Goal: Task Accomplishment & Management: Complete application form

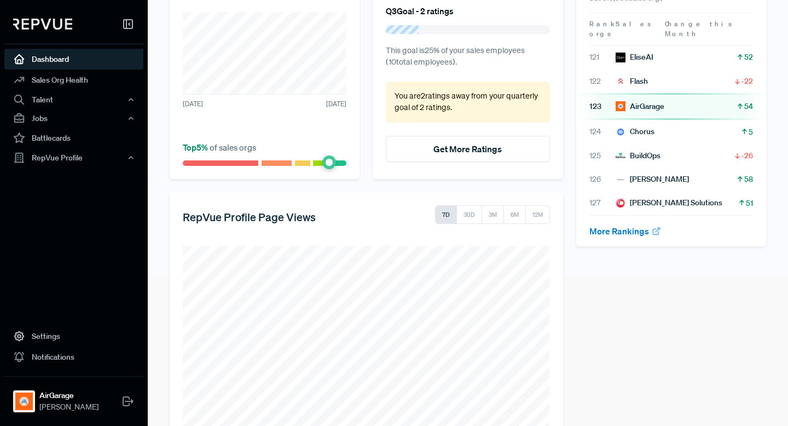
scroll to position [184, 0]
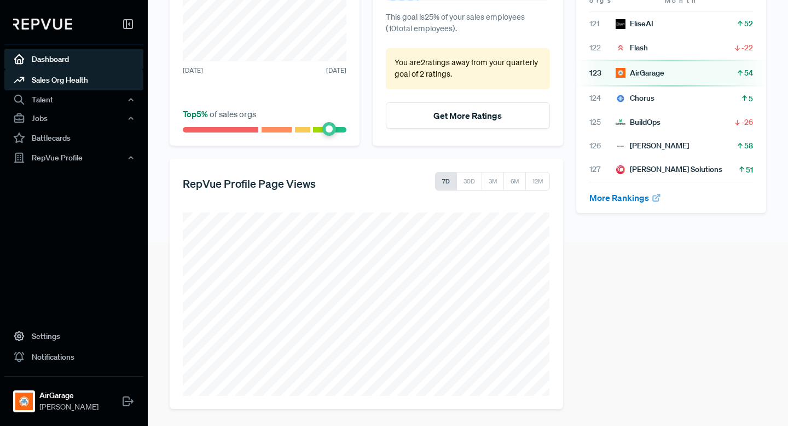
click at [82, 74] on link "Sales Org Health" at bounding box center [73, 79] width 139 height 21
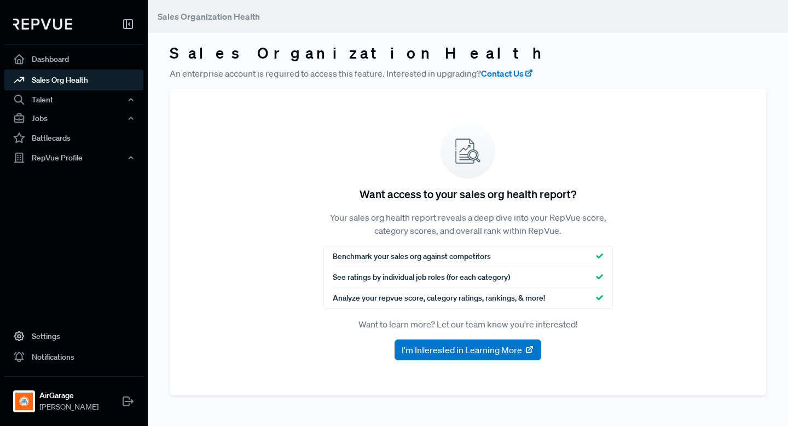
click at [74, 88] on link "Sales Org Health" at bounding box center [73, 79] width 139 height 21
click at [74, 98] on div "Talent" at bounding box center [73, 99] width 139 height 19
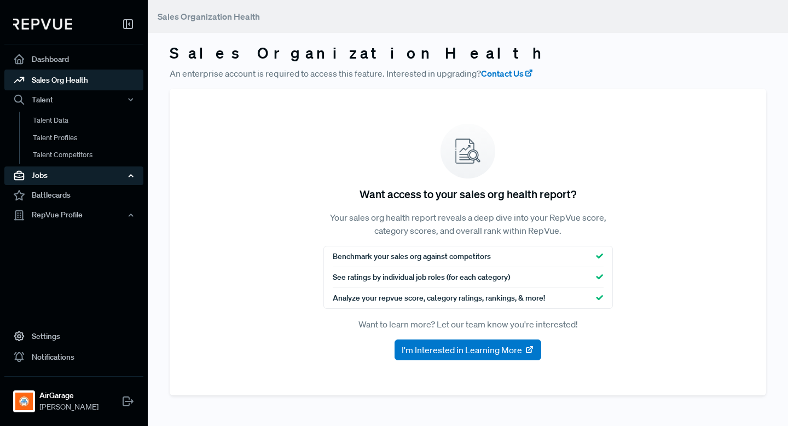
click at [59, 181] on div "Jobs" at bounding box center [73, 175] width 139 height 19
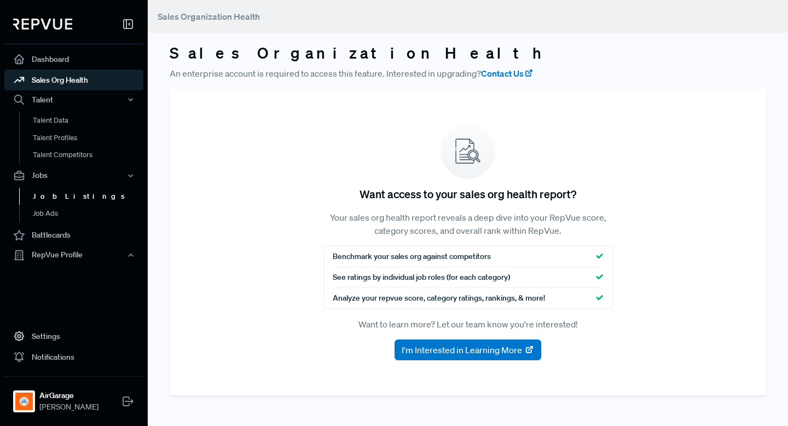
click at [56, 198] on link "Job Listings" at bounding box center [88, 197] width 139 height 18
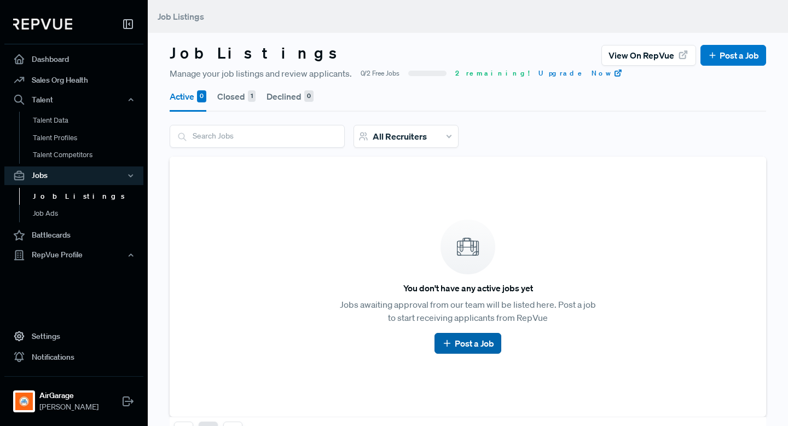
click at [490, 341] on link "Post a Job" at bounding box center [468, 343] width 52 height 13
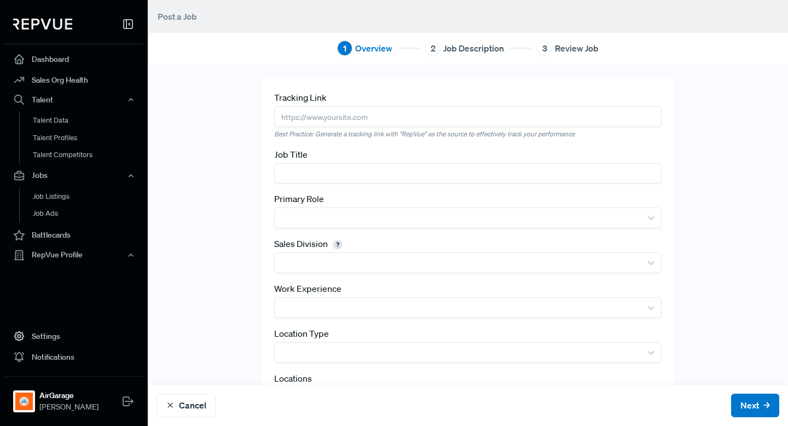
click at [345, 108] on input "text" at bounding box center [467, 116] width 387 height 20
click at [345, 125] on input "text" at bounding box center [467, 116] width 387 height 20
click at [334, 116] on input "text" at bounding box center [467, 116] width 387 height 20
click at [316, 172] on input "text" at bounding box center [467, 173] width 387 height 20
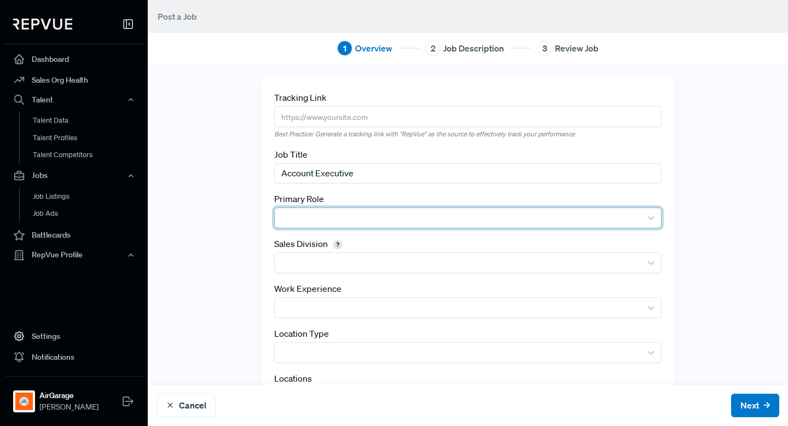
type input "Account Executive"
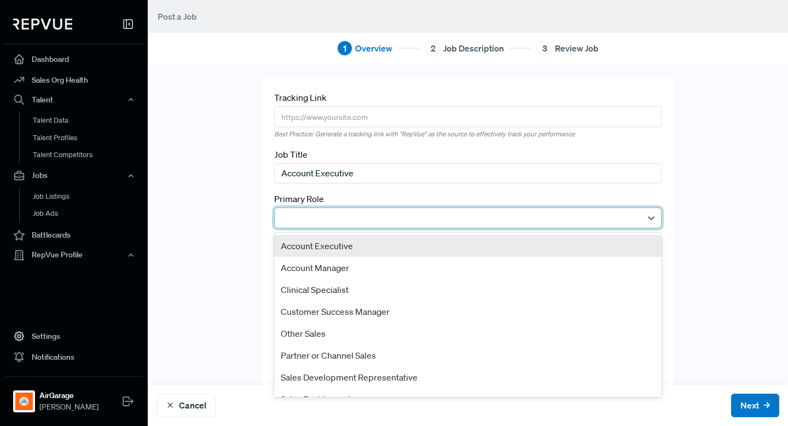
click at [295, 208] on div at bounding box center [458, 218] width 367 height 20
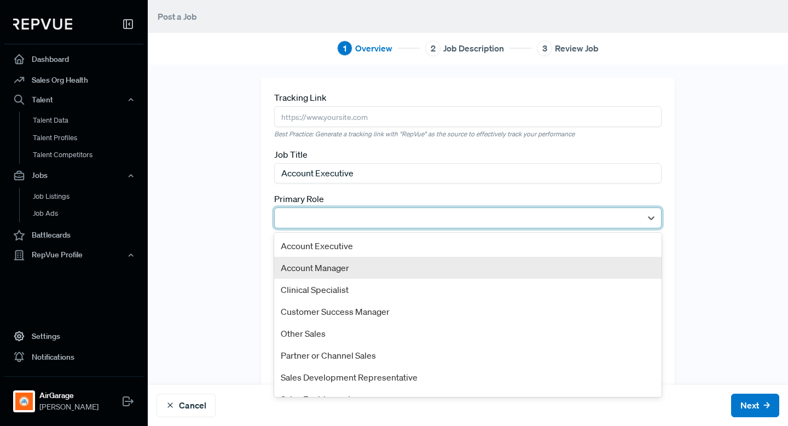
click at [321, 257] on div "Account Manager" at bounding box center [467, 268] width 387 height 22
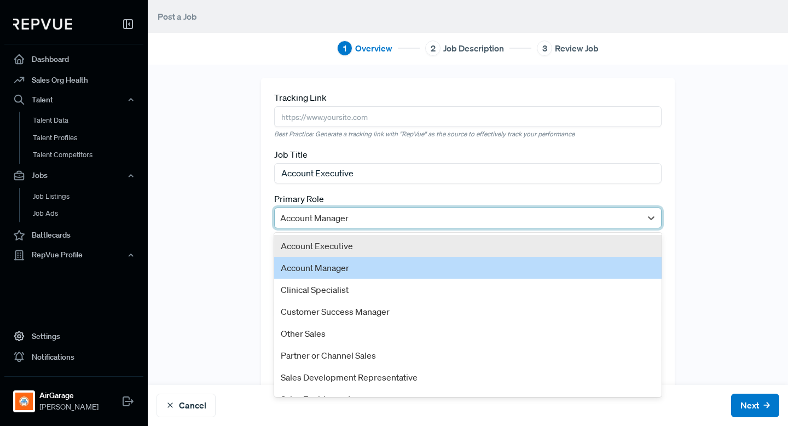
click at [317, 223] on div at bounding box center [458, 217] width 356 height 15
click at [317, 251] on div "Account Executive" at bounding box center [467, 246] width 387 height 22
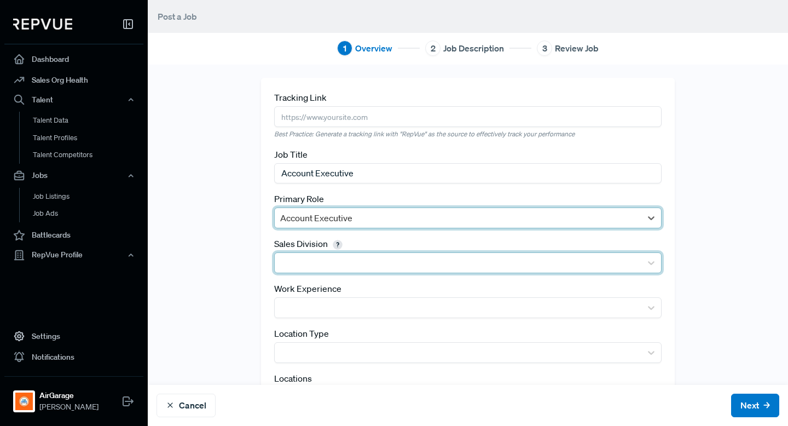
click at [317, 254] on div at bounding box center [458, 263] width 367 height 20
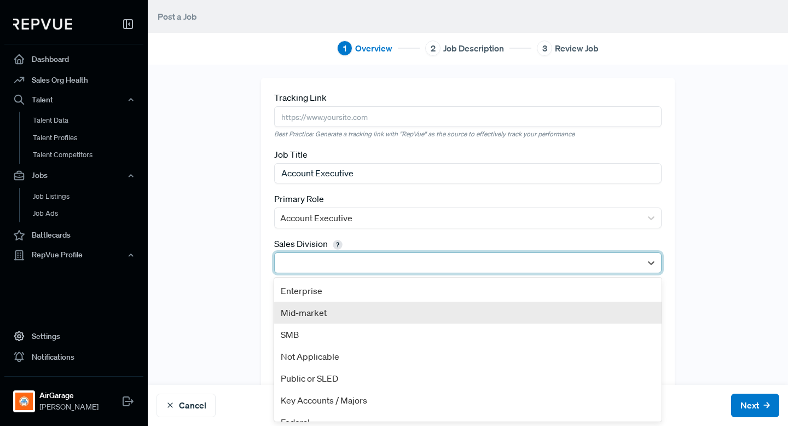
click at [326, 308] on div "Mid-market" at bounding box center [467, 312] width 387 height 22
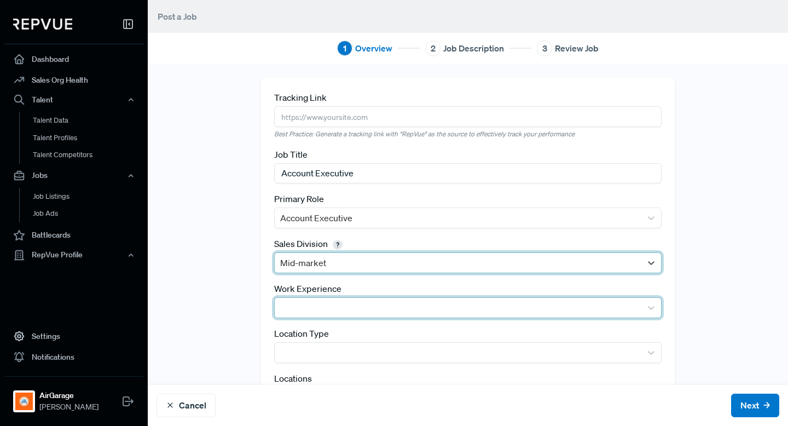
click at [327, 304] on div at bounding box center [458, 307] width 356 height 15
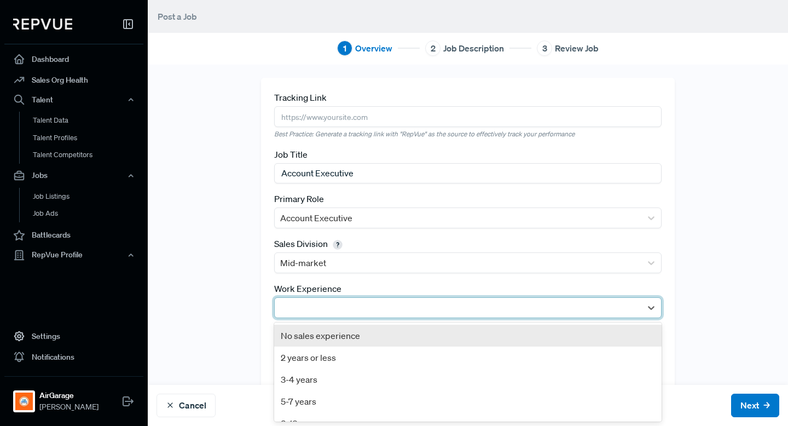
scroll to position [58, 0]
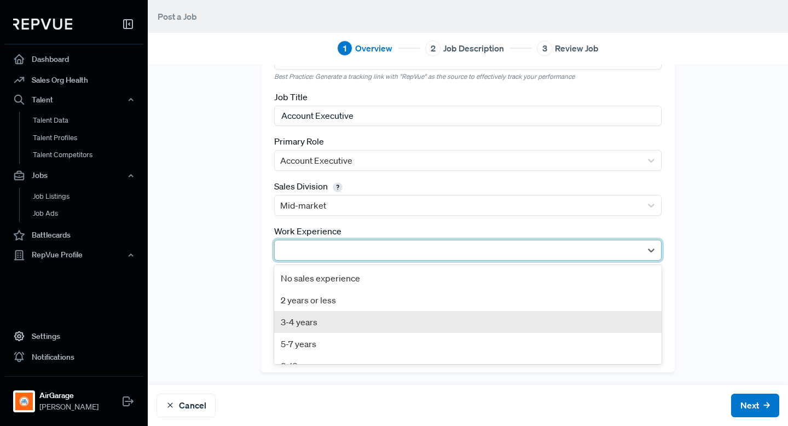
click at [324, 317] on div "3-4 years" at bounding box center [467, 322] width 387 height 22
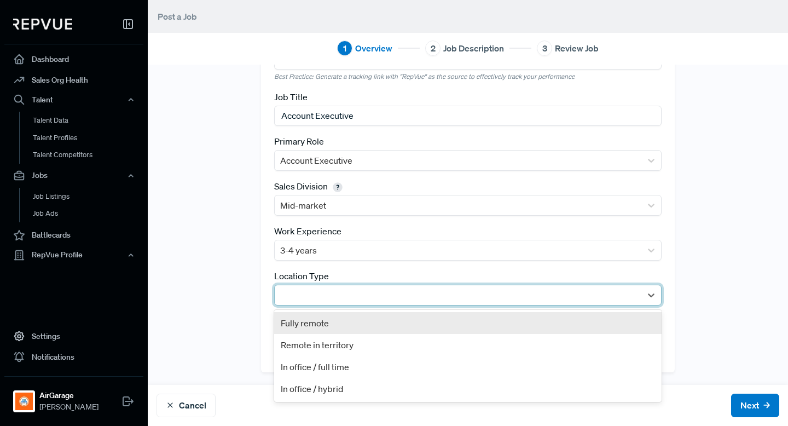
click at [333, 293] on div at bounding box center [458, 294] width 356 height 15
click at [328, 323] on div "Fully remote" at bounding box center [467, 323] width 387 height 22
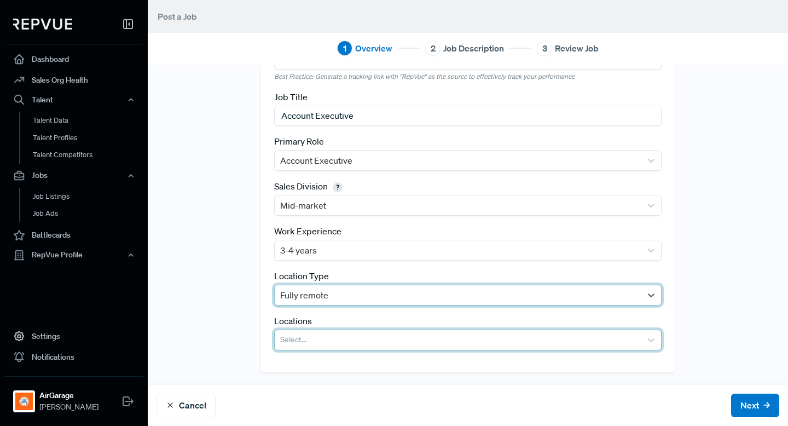
click at [328, 340] on div at bounding box center [458, 339] width 356 height 15
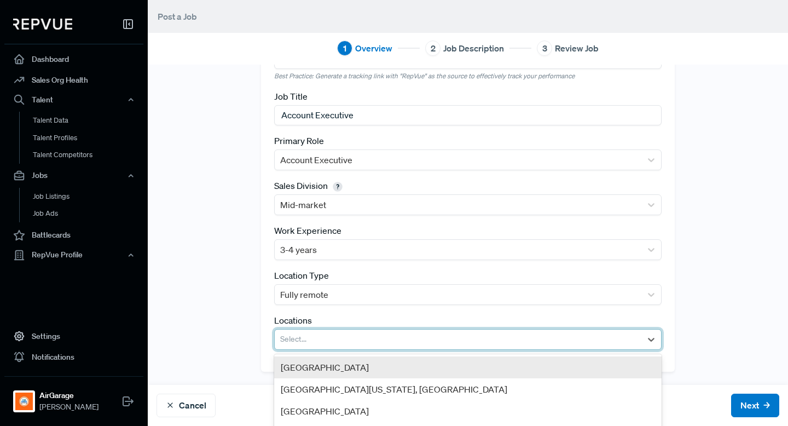
click at [327, 365] on div "[GEOGRAPHIC_DATA]" at bounding box center [467, 367] width 387 height 22
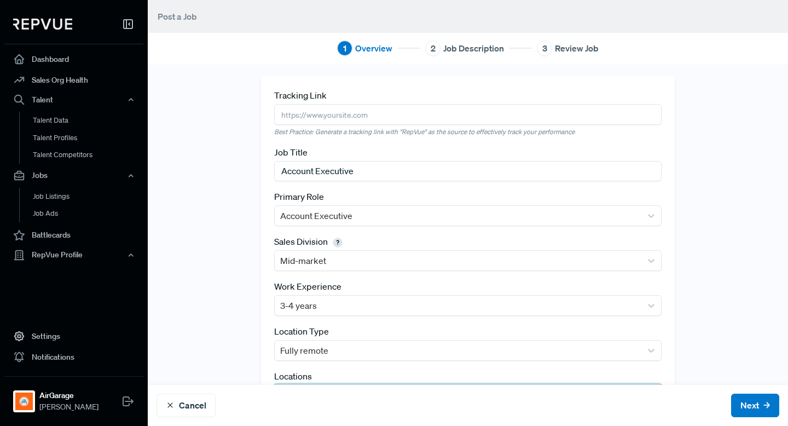
scroll to position [0, 0]
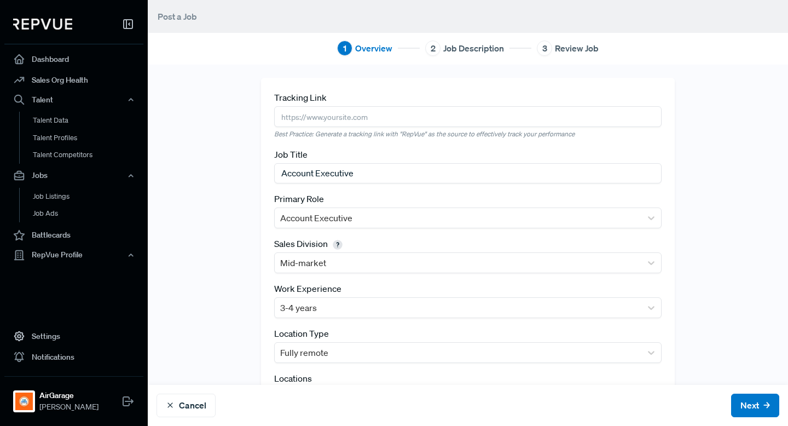
click at [343, 116] on input "text" at bounding box center [467, 116] width 387 height 20
click at [438, 102] on div "Tracking Link Best Practice: Generate a tracking link with "RepVue" as the sour…" at bounding box center [467, 115] width 387 height 48
drag, startPoint x: 583, startPoint y: 134, endPoint x: 317, endPoint y: 132, distance: 265.9
click at [317, 132] on em "Best Practice: Generate a tracking link with "RepVue" as the source to effectiv…" at bounding box center [467, 134] width 387 height 10
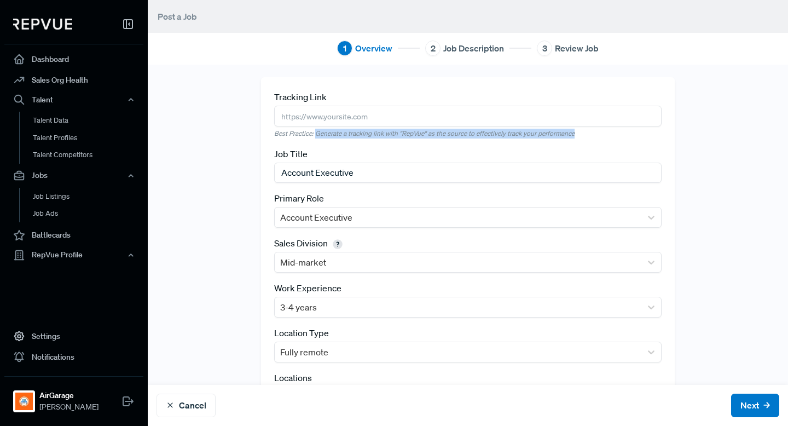
copy em "Generate a tracking link with "RepVue" as the source to effectively track your …"
click at [388, 118] on input "text" at bounding box center [467, 116] width 387 height 20
paste input "[URL][DOMAIN_NAME]"
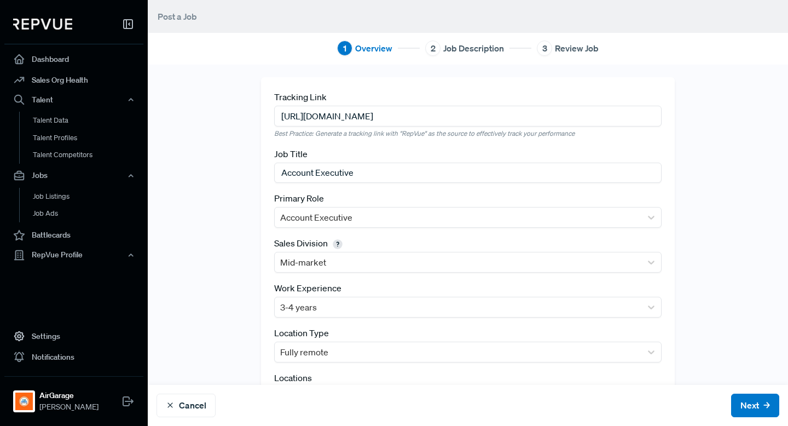
click at [521, 117] on input "[URL][DOMAIN_NAME]" at bounding box center [467, 116] width 387 height 20
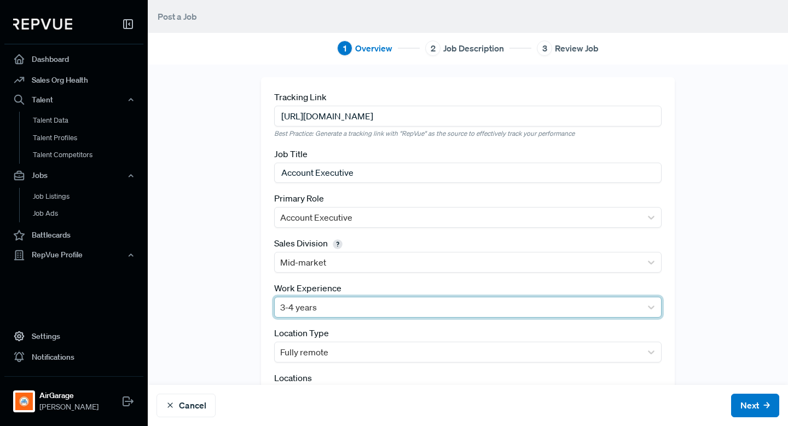
scroll to position [58, 0]
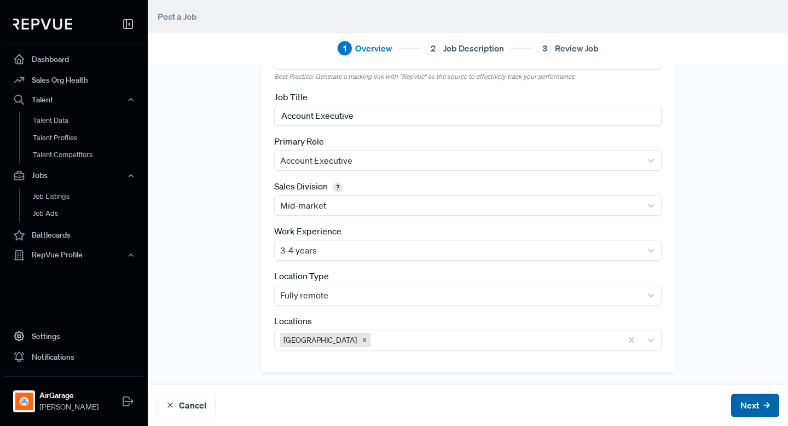
type input "[URL][DOMAIN_NAME]"
click at [746, 398] on button "Next" at bounding box center [755, 405] width 48 height 24
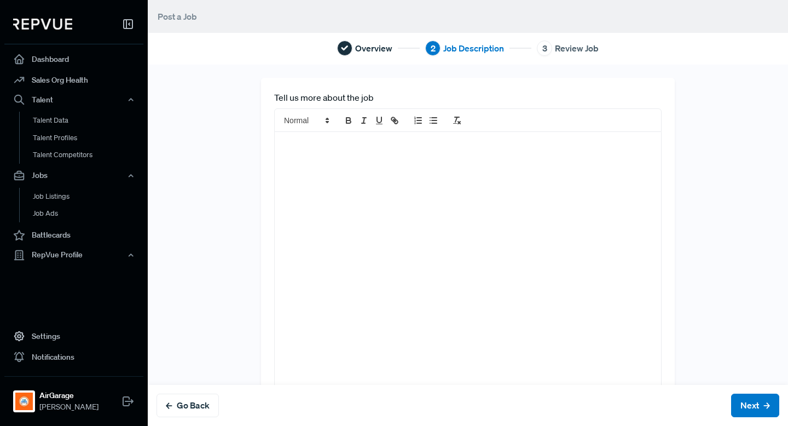
click at [366, 163] on div at bounding box center [468, 266] width 386 height 268
click at [306, 154] on div at bounding box center [468, 266] width 386 height 268
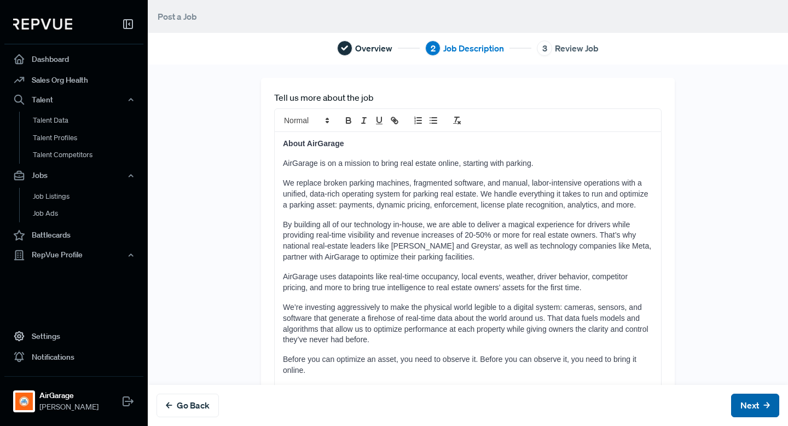
click at [737, 398] on button "Next" at bounding box center [755, 405] width 48 height 24
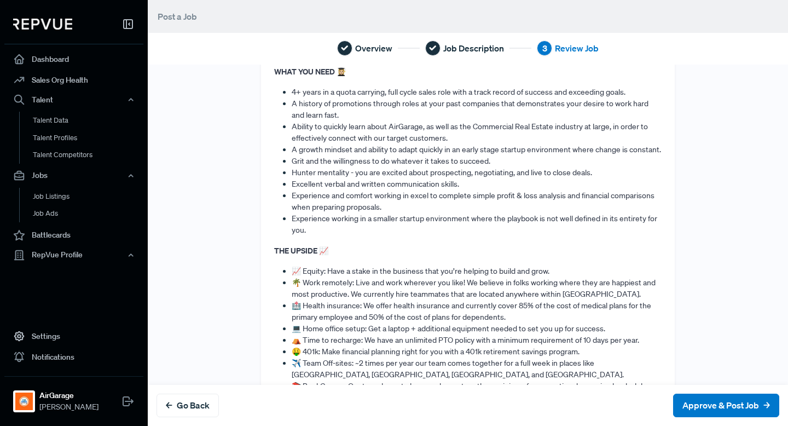
scroll to position [1599, 0]
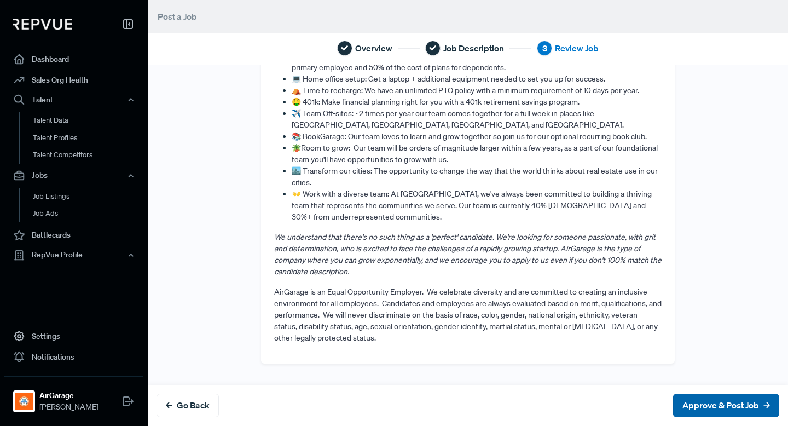
click at [713, 401] on button "Approve & Post Job" at bounding box center [726, 405] width 106 height 24
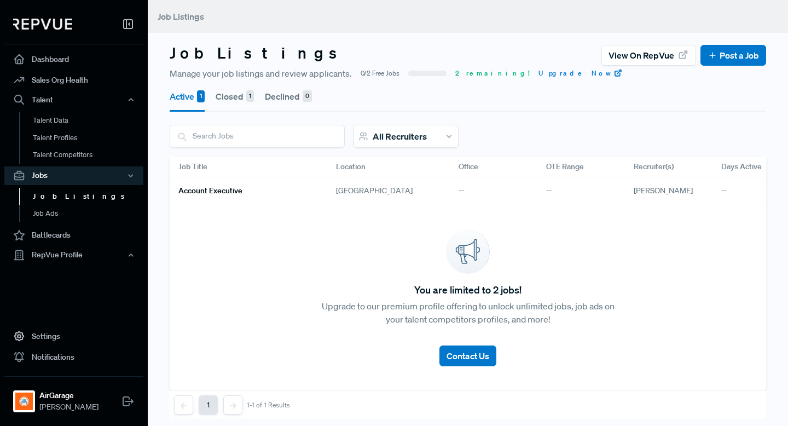
click at [221, 189] on h6 "Account Executive" at bounding box center [210, 190] width 64 height 9
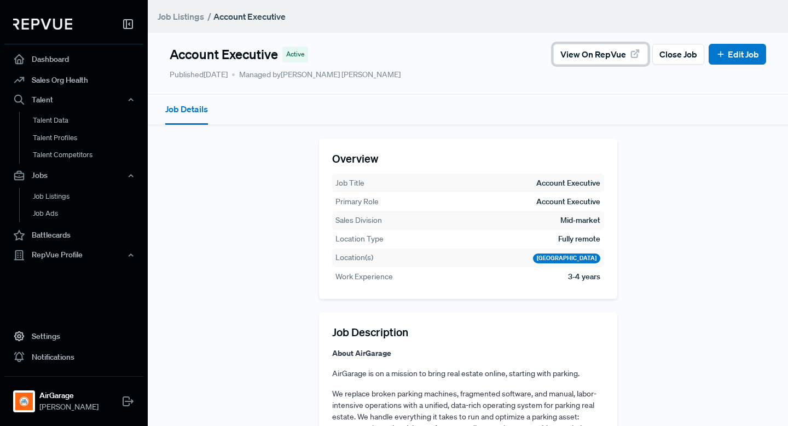
click at [612, 59] on span "View on RepVue" at bounding box center [593, 54] width 66 height 13
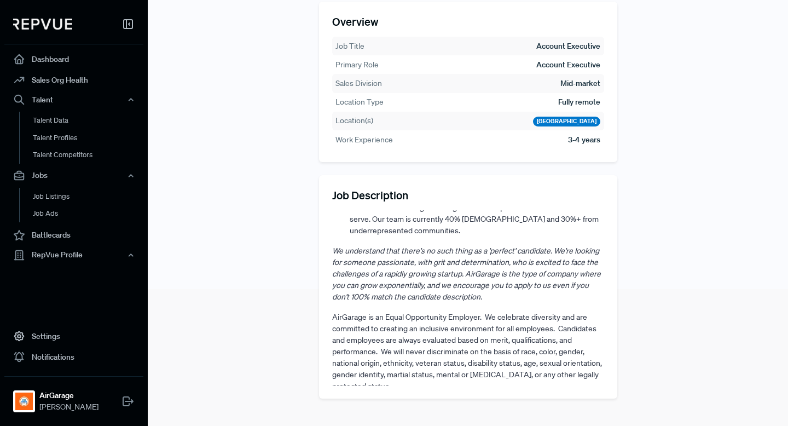
scroll to position [140, 0]
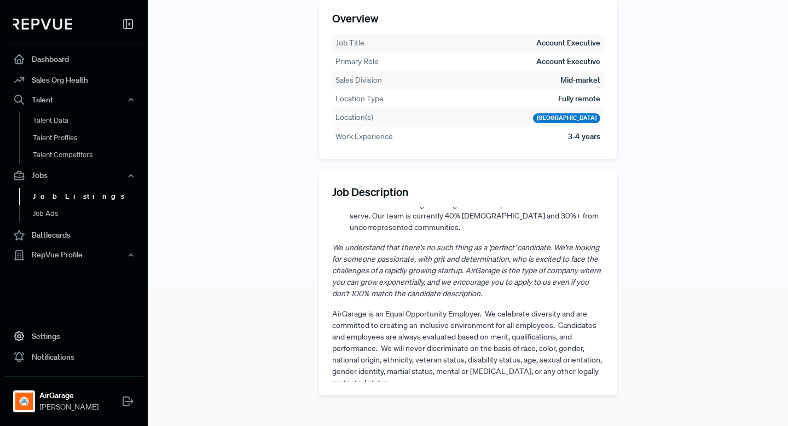
click at [51, 200] on link "Job Listings" at bounding box center [88, 197] width 139 height 18
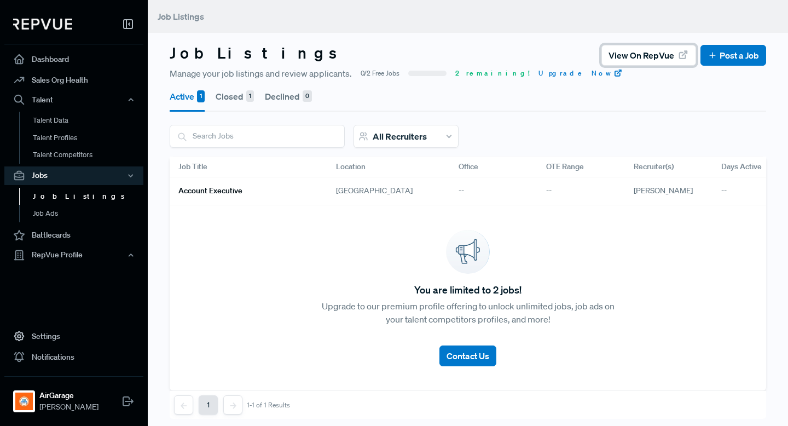
click at [629, 49] on span "View on RepVue" at bounding box center [641, 55] width 66 height 13
